Goal: Information Seeking & Learning: Learn about a topic

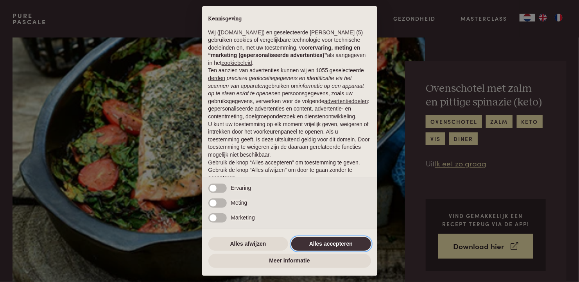
click at [319, 243] on button "Alles accepteren" at bounding box center [331, 244] width 80 height 14
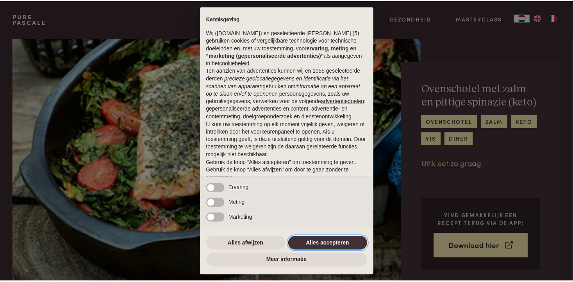
scroll to position [32, 0]
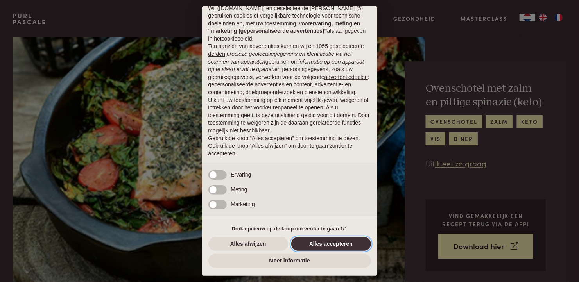
click at [311, 247] on button "Alles accepteren" at bounding box center [331, 244] width 80 height 14
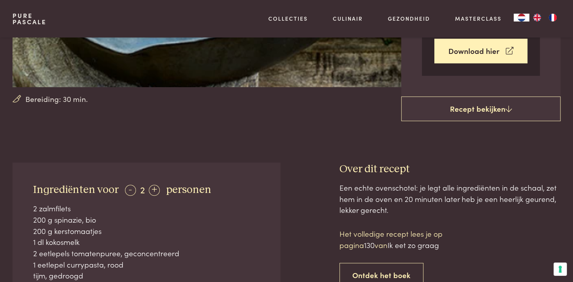
scroll to position [234, 0]
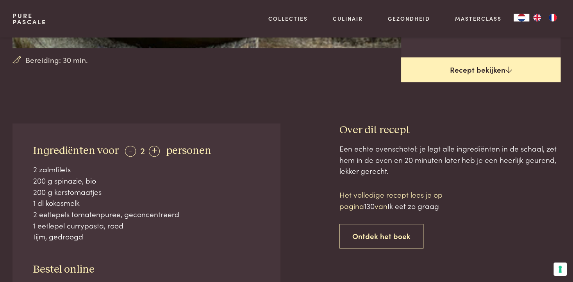
click at [472, 72] on link "Recept bekijken" at bounding box center [481, 69] width 160 height 25
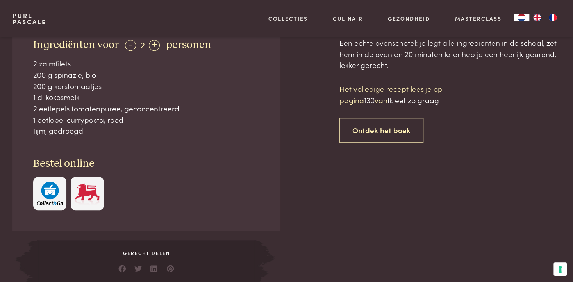
scroll to position [357, 0]
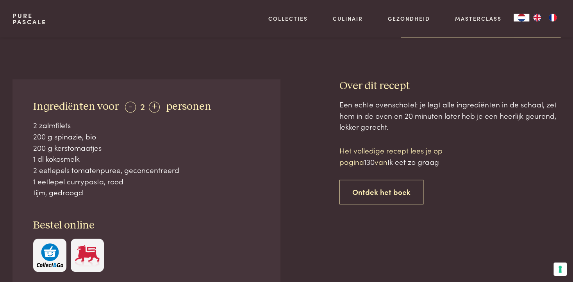
scroll to position [240, 0]
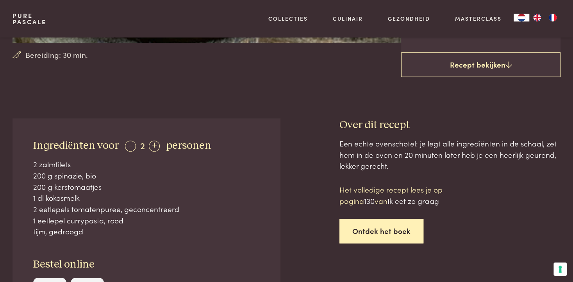
click at [382, 225] on link "Ontdek het boek" at bounding box center [382, 231] width 84 height 25
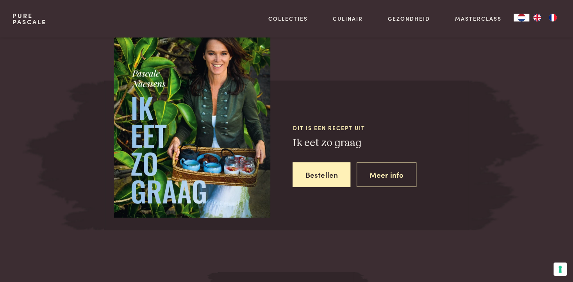
scroll to position [706, 0]
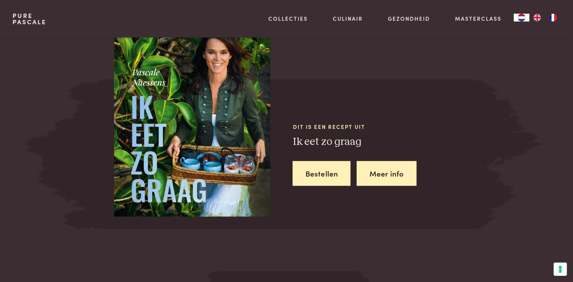
scroll to position [549, 0]
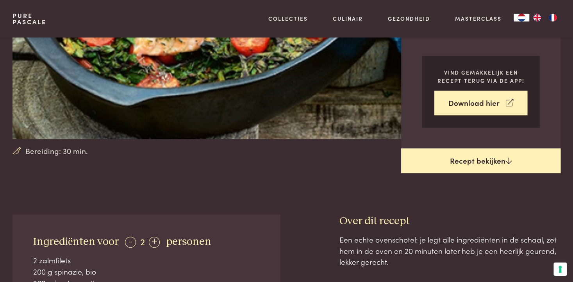
scroll to position [122, 0]
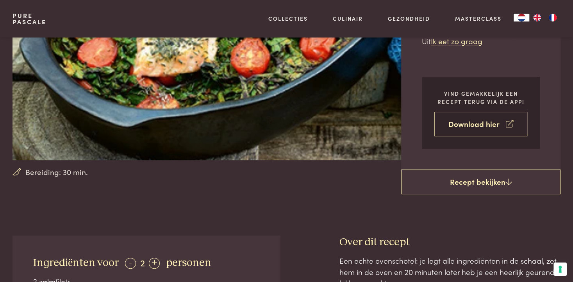
click at [472, 124] on link "Download hier" at bounding box center [481, 124] width 93 height 25
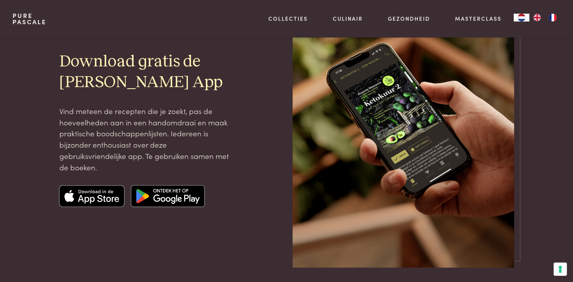
scroll to position [78, 0]
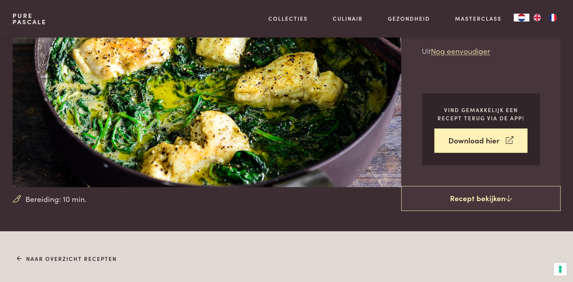
scroll to position [117, 0]
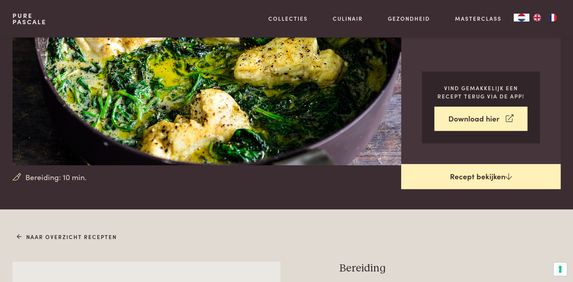
click at [440, 177] on link "Recept bekijken" at bounding box center [481, 176] width 160 height 25
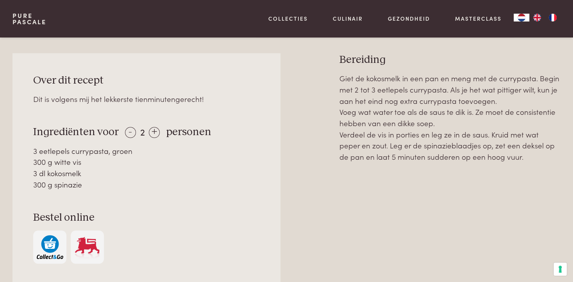
scroll to position [326, 0]
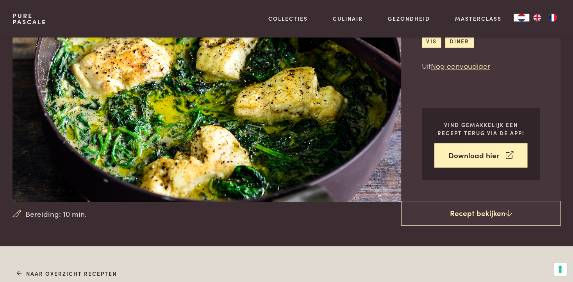
scroll to position [39, 0]
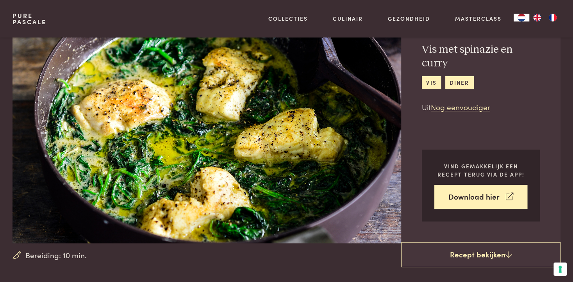
scroll to position [326, 0]
